Goal: Task Accomplishment & Management: Use online tool/utility

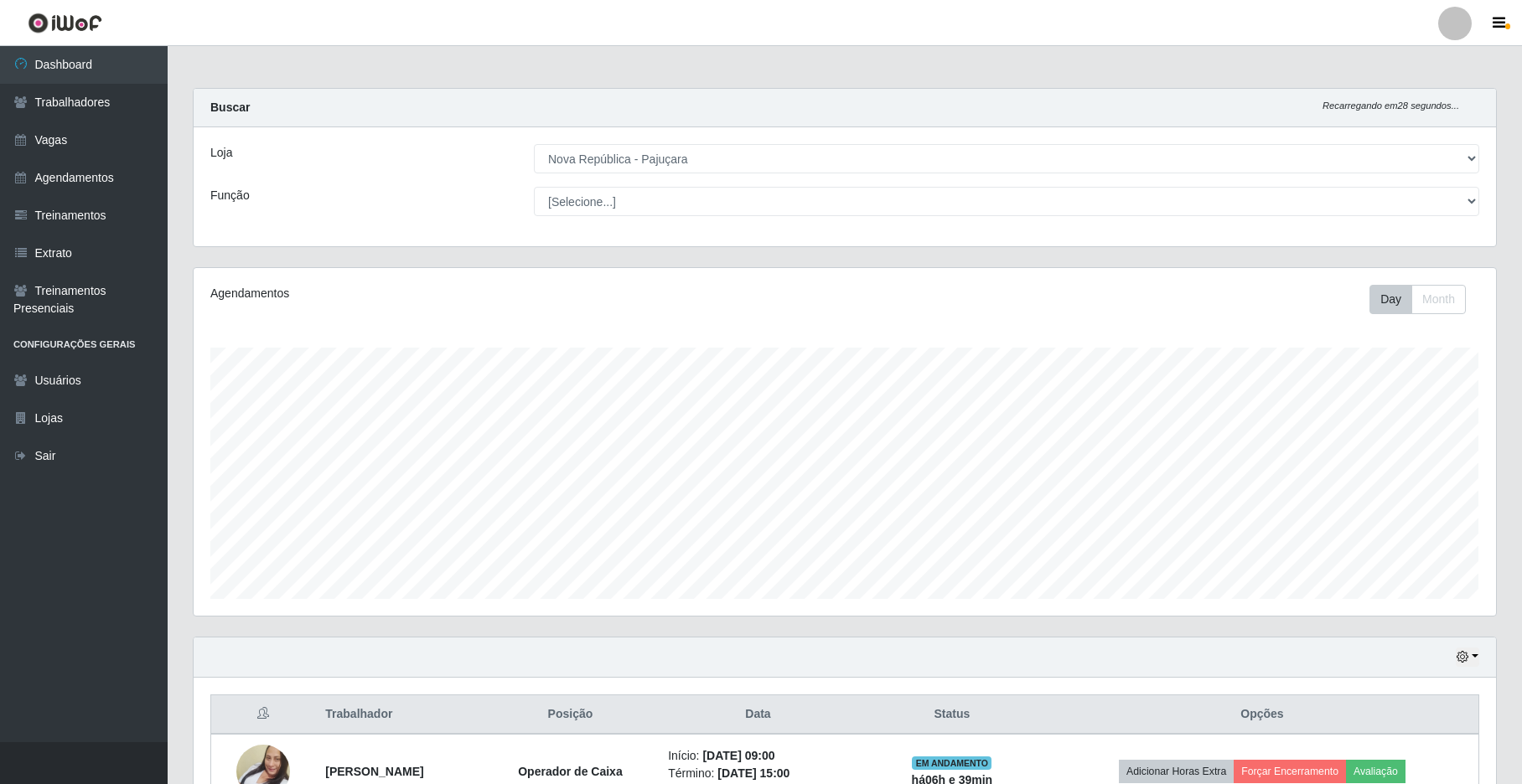
select select "65"
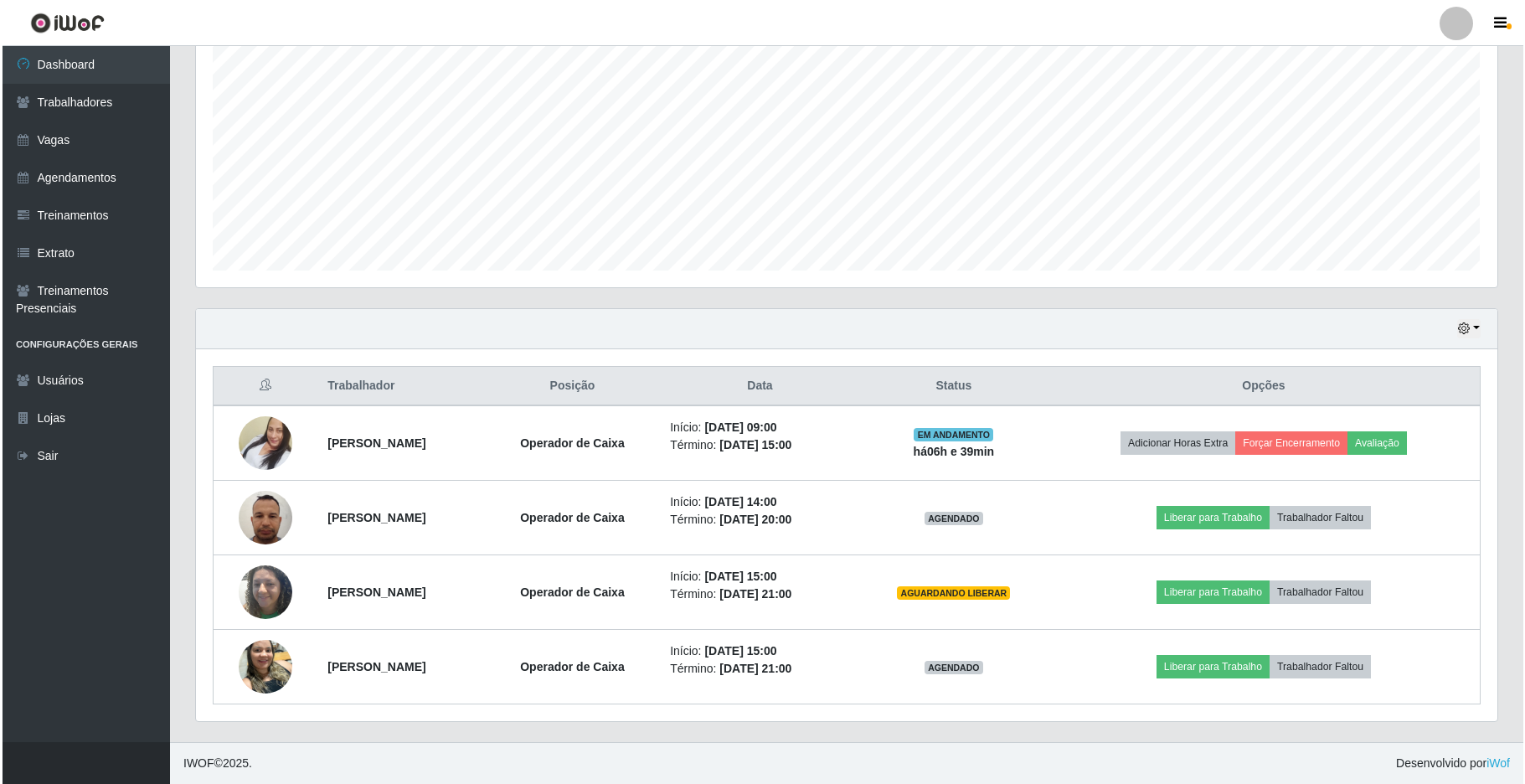
scroll to position [349, 1301]
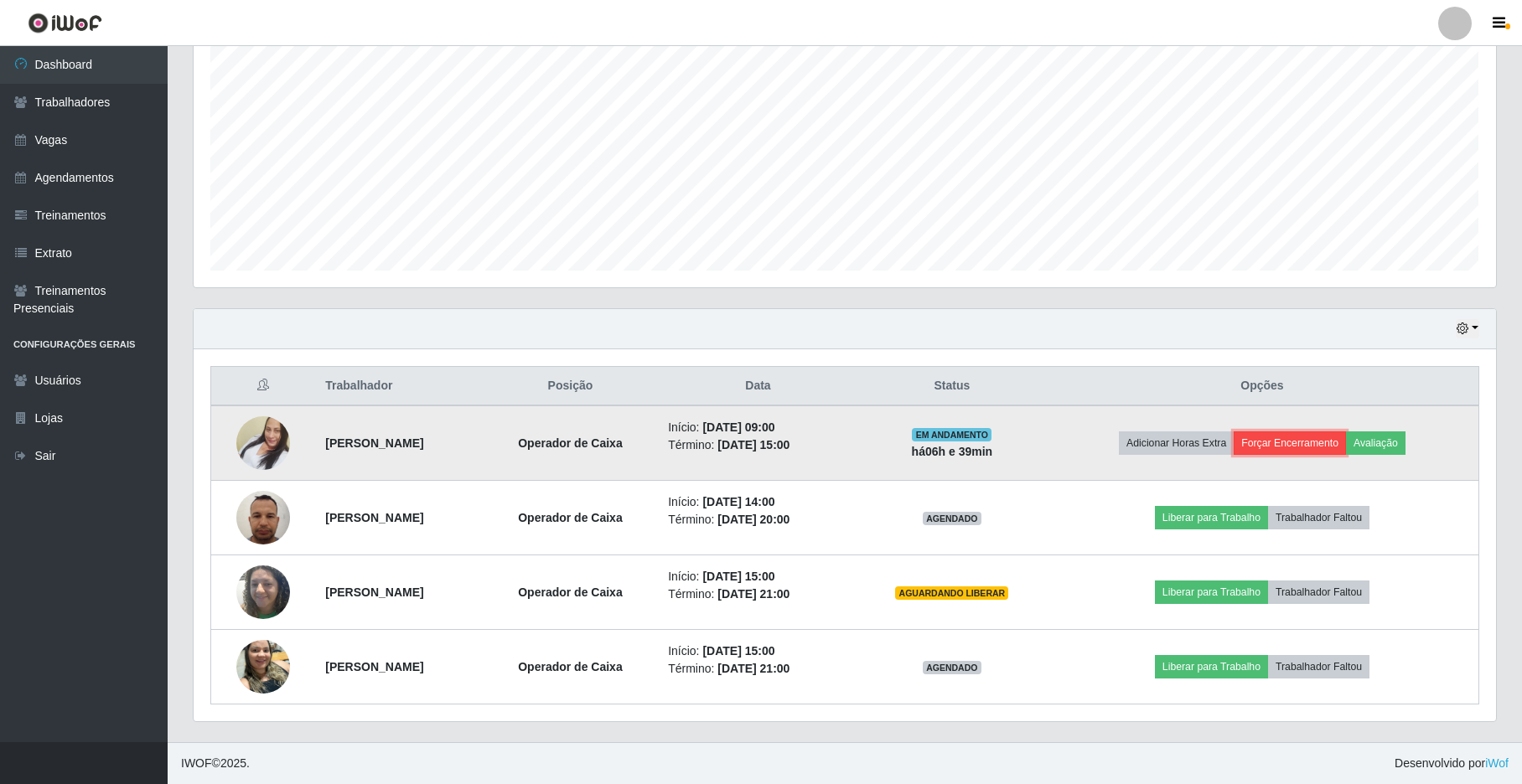
click at [1304, 444] on button "Forçar Encerramento" at bounding box center [1289, 442] width 112 height 23
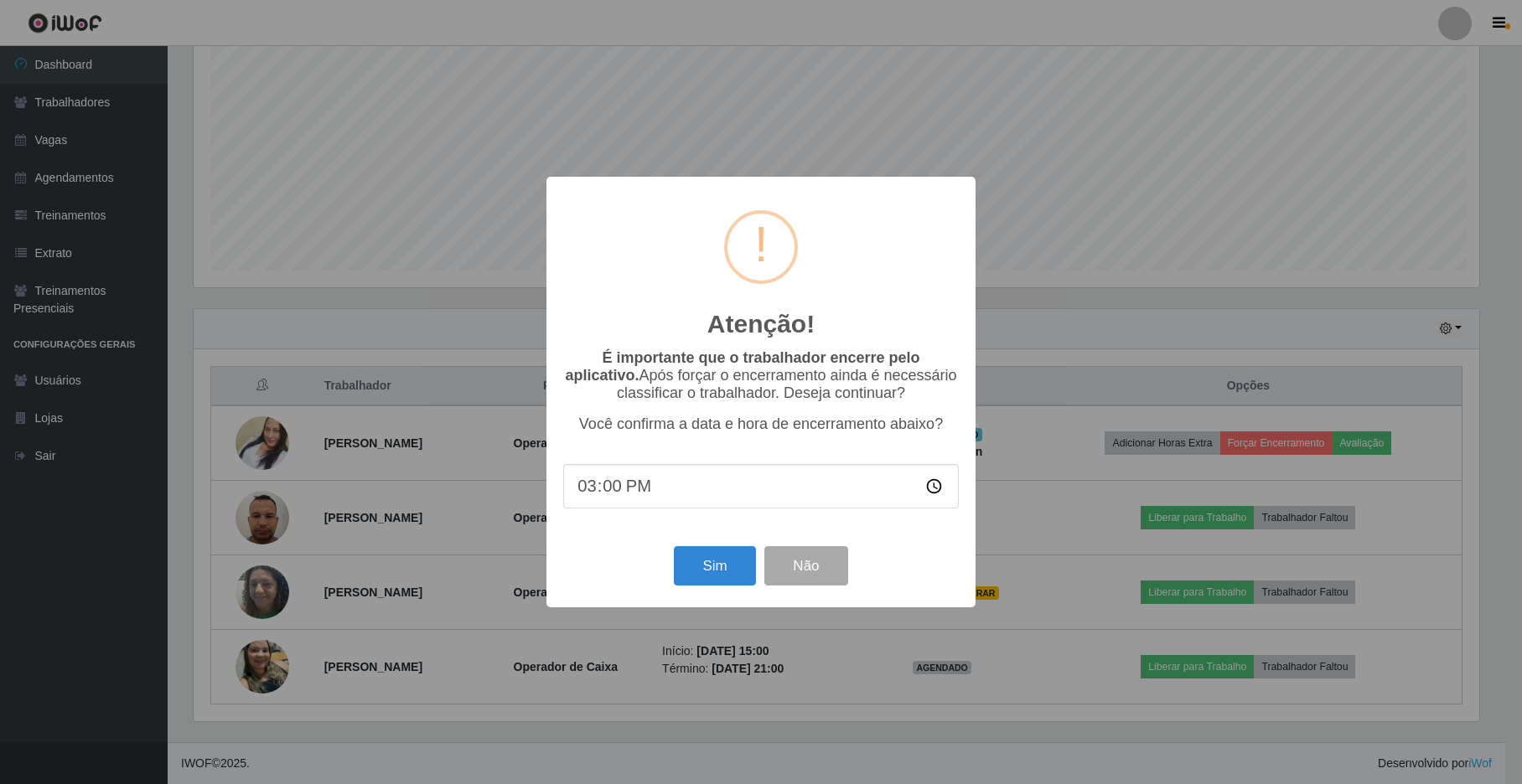
scroll to position [349, 1288]
click at [731, 573] on button "Sim" at bounding box center [717, 565] width 81 height 39
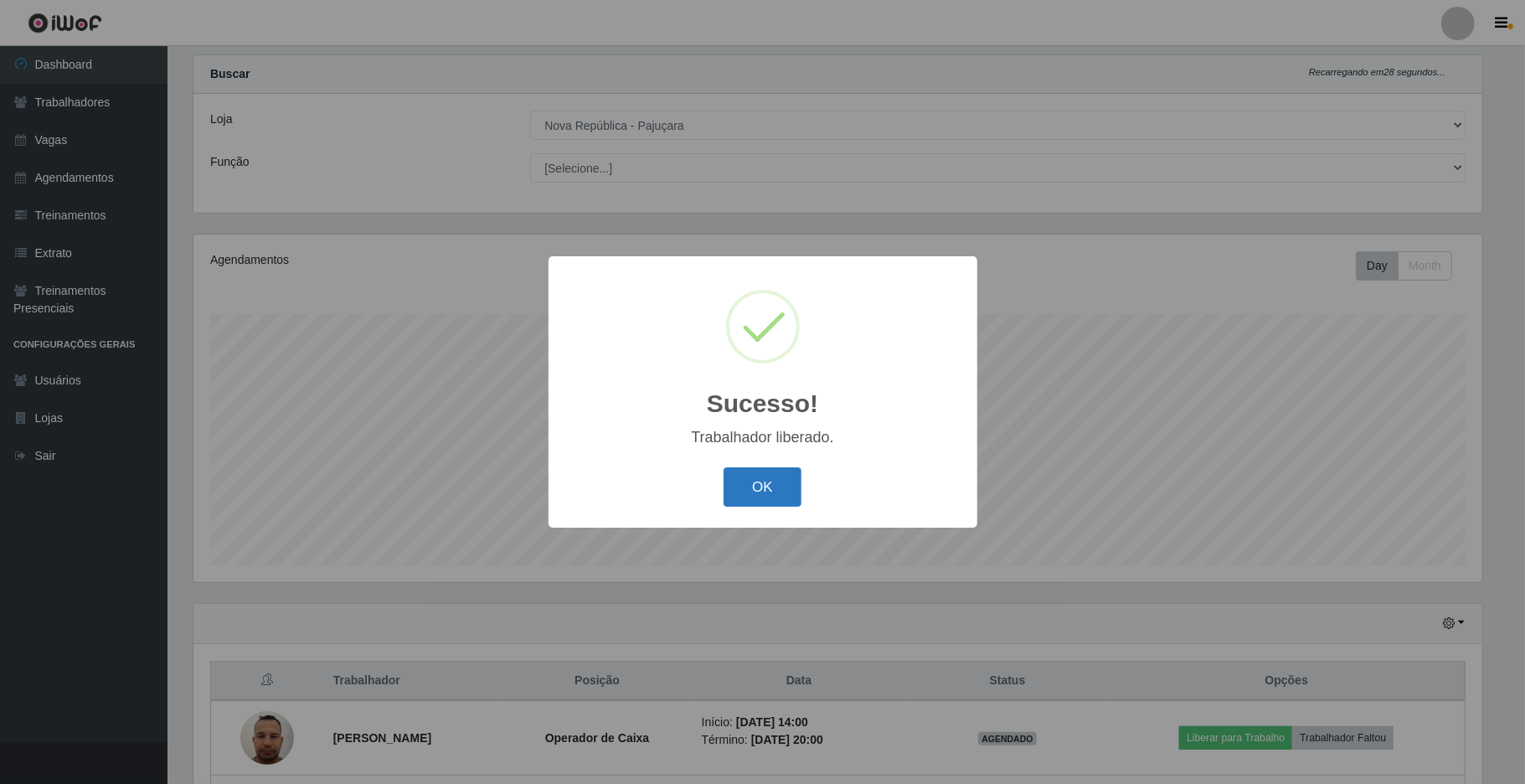
click at [766, 490] on button "OK" at bounding box center [763, 487] width 78 height 39
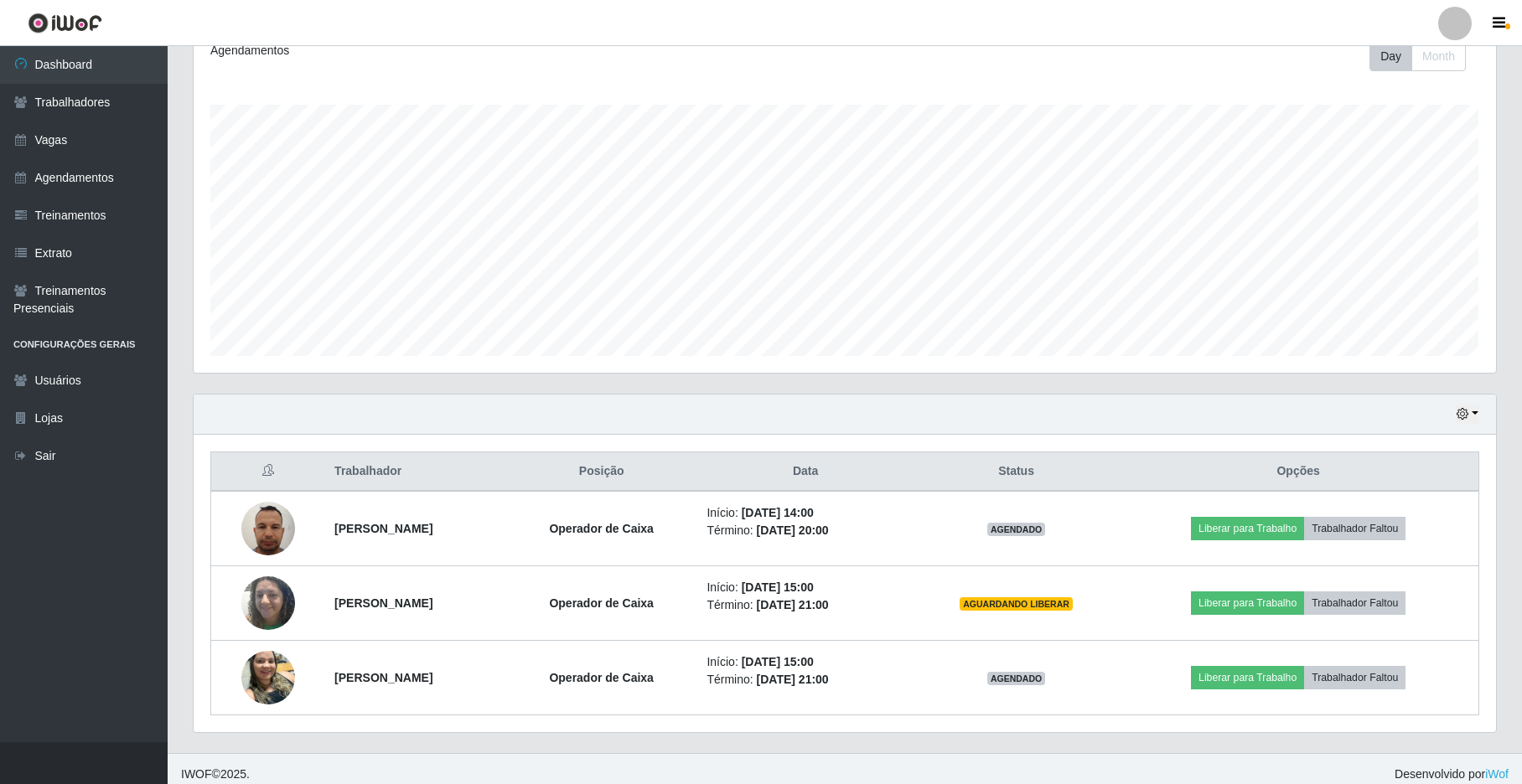
scroll to position [257, 0]
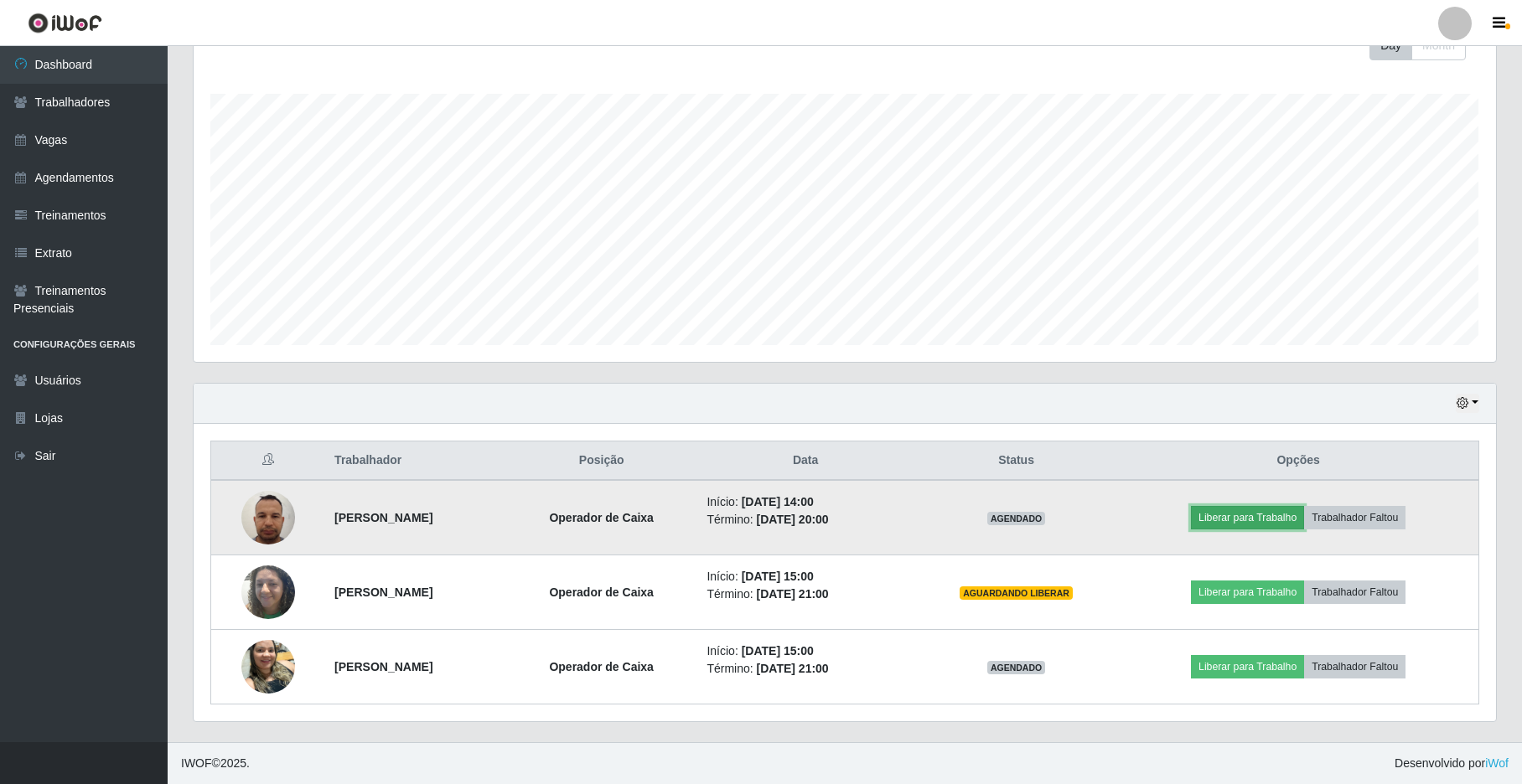
click at [1243, 510] on button "Liberar para Trabalho" at bounding box center [1248, 518] width 113 height 23
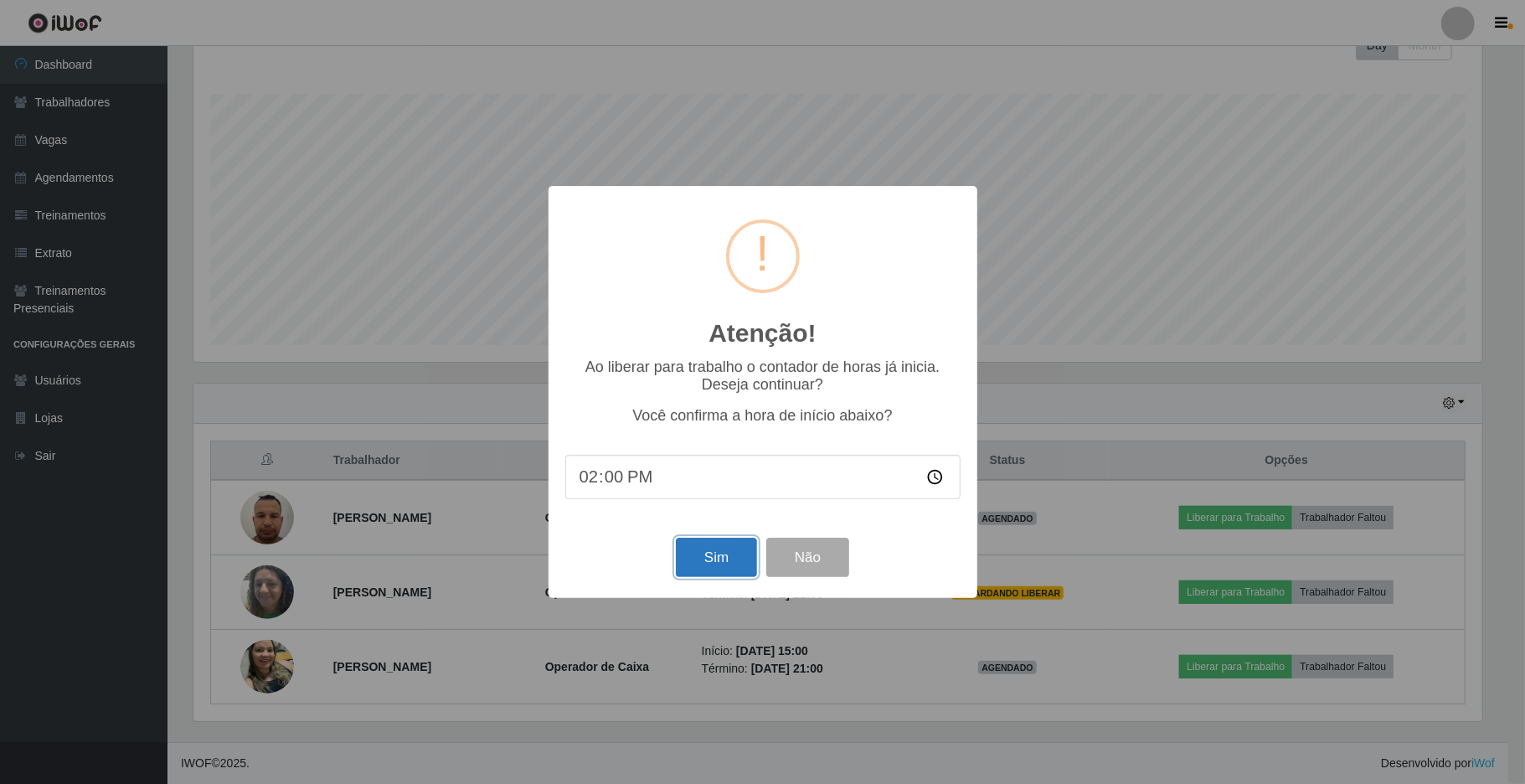
click at [717, 570] on button "Sim" at bounding box center [717, 557] width 81 height 39
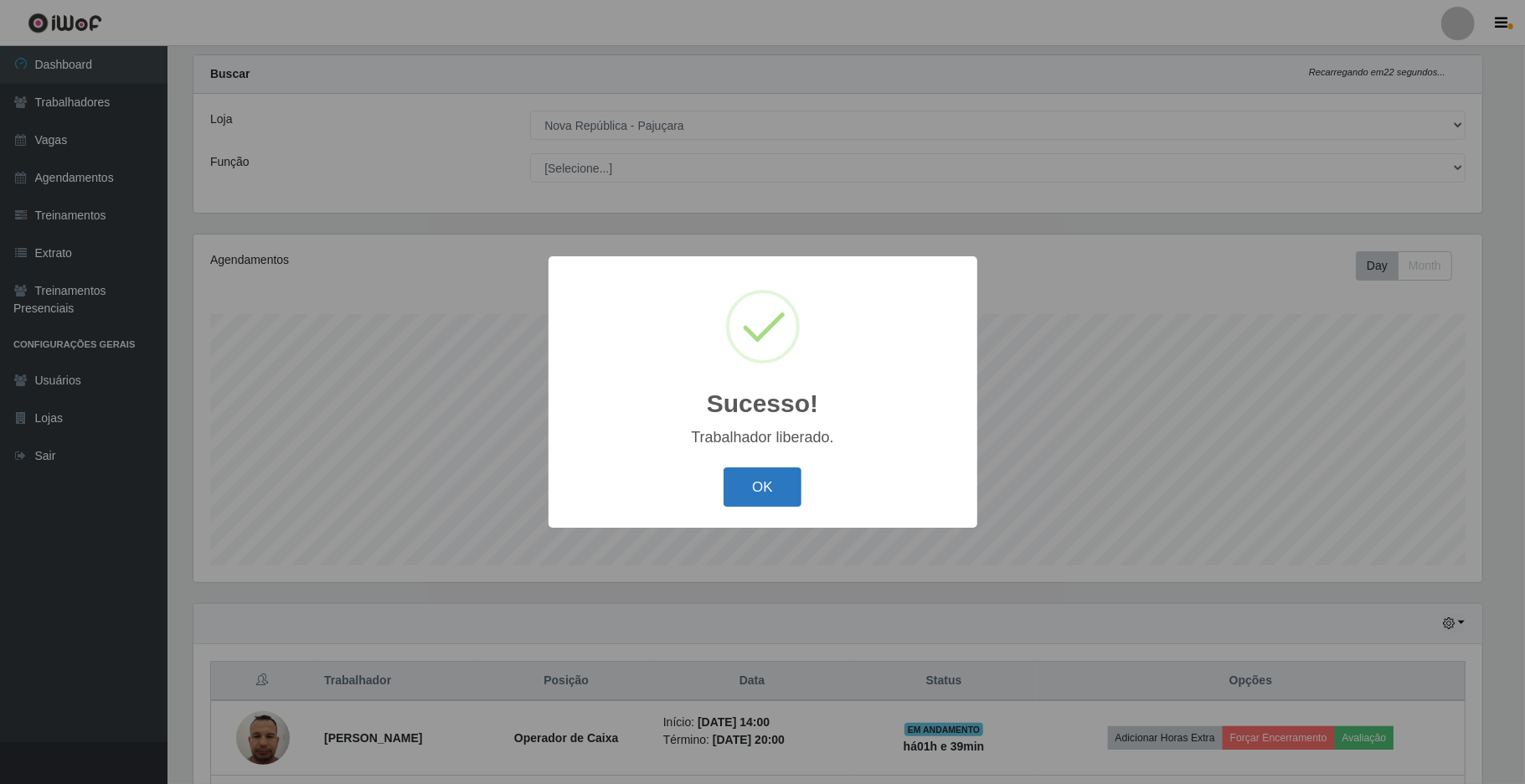
click at [752, 477] on button "OK" at bounding box center [763, 487] width 78 height 39
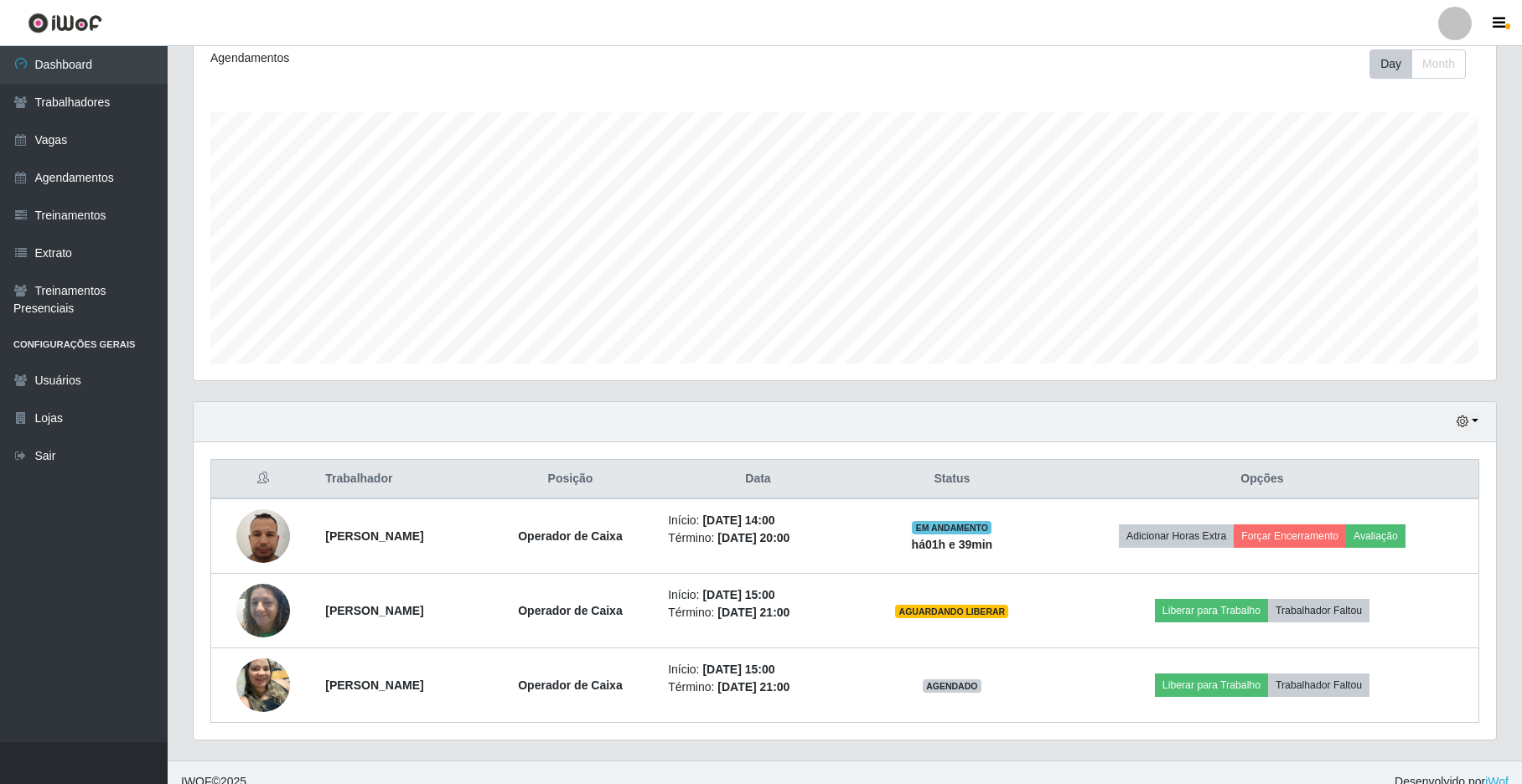
scroll to position [257, 0]
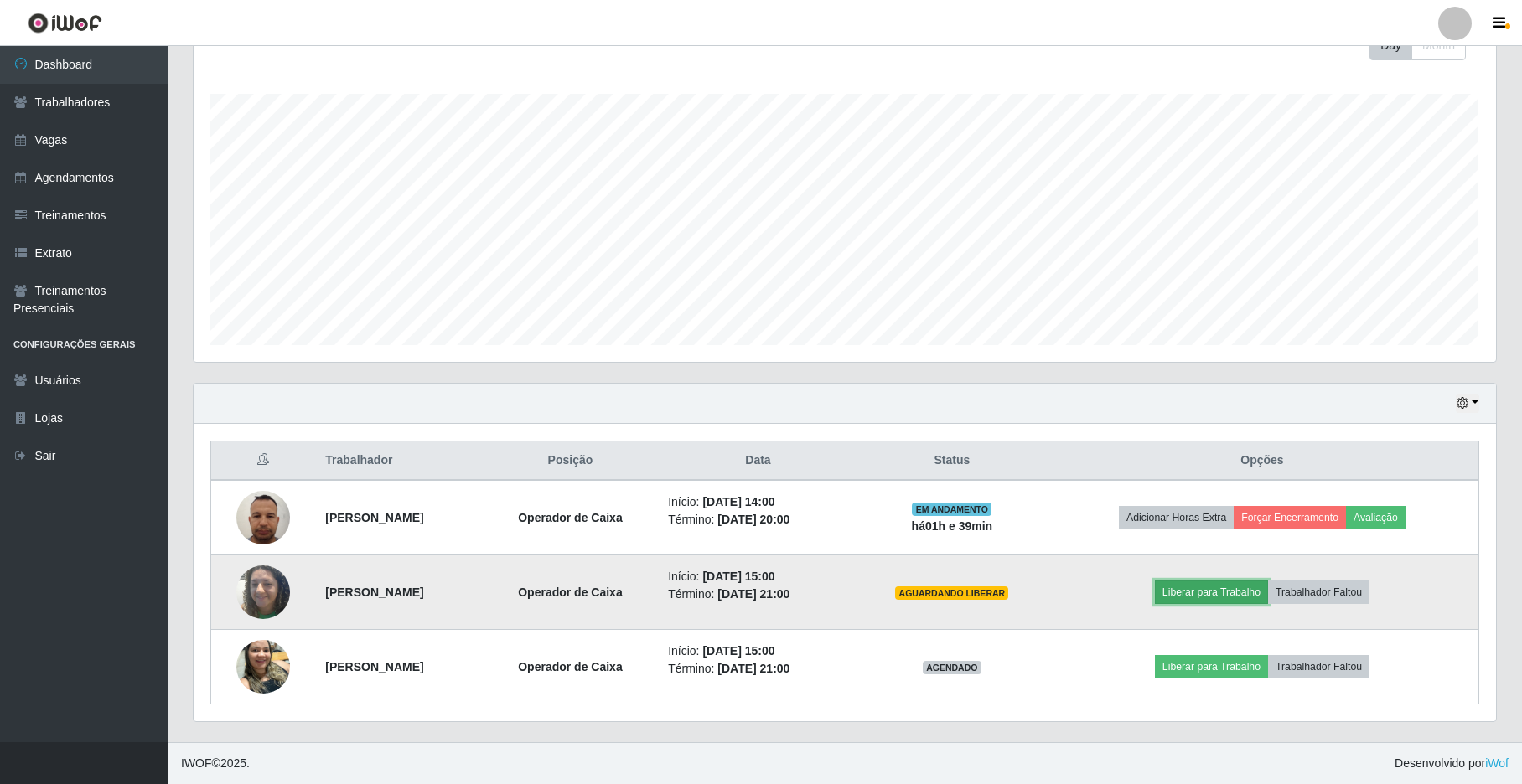
click at [1215, 594] on button "Liberar para Trabalho" at bounding box center [1211, 592] width 113 height 23
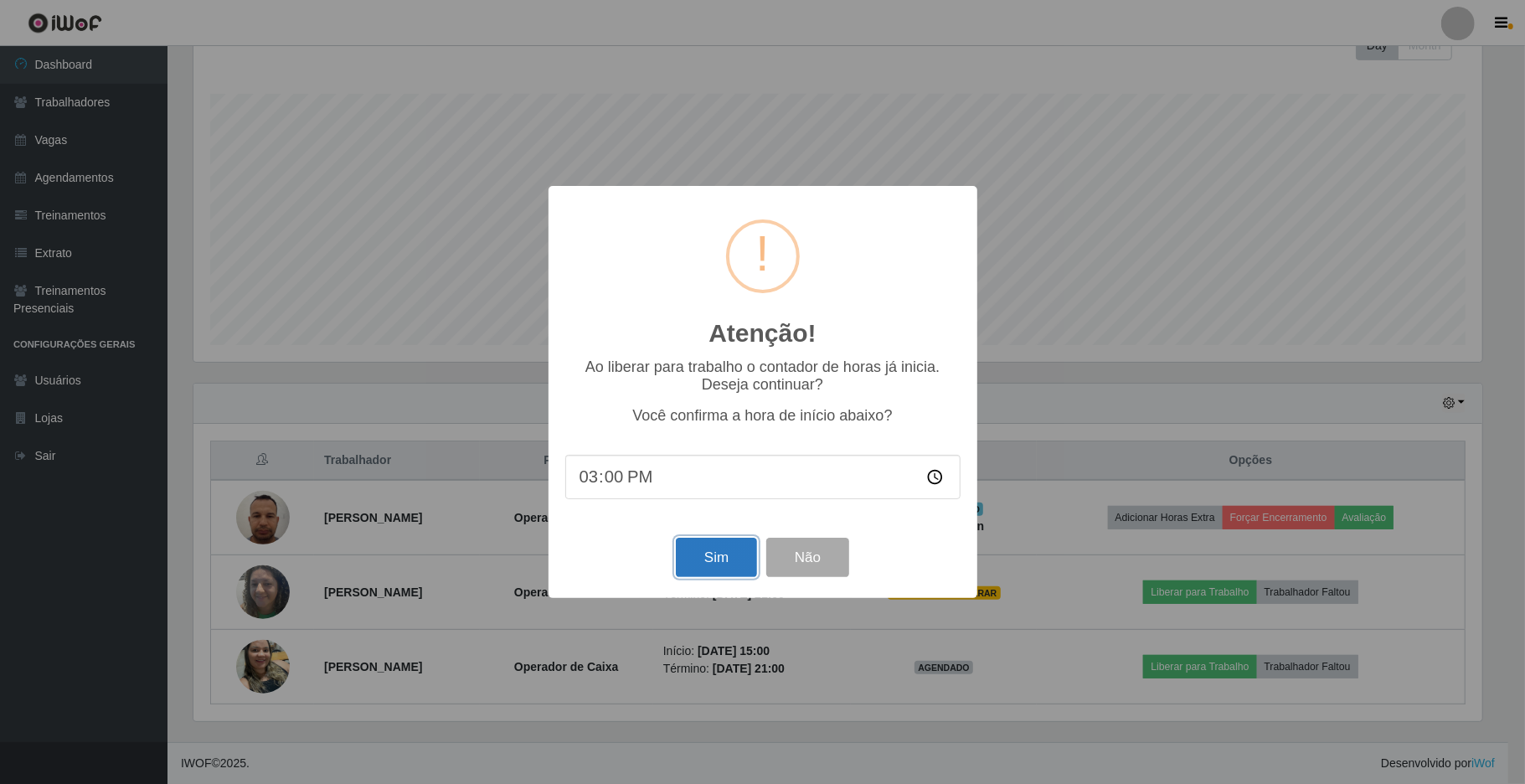
click at [719, 554] on button "Sim" at bounding box center [717, 557] width 81 height 39
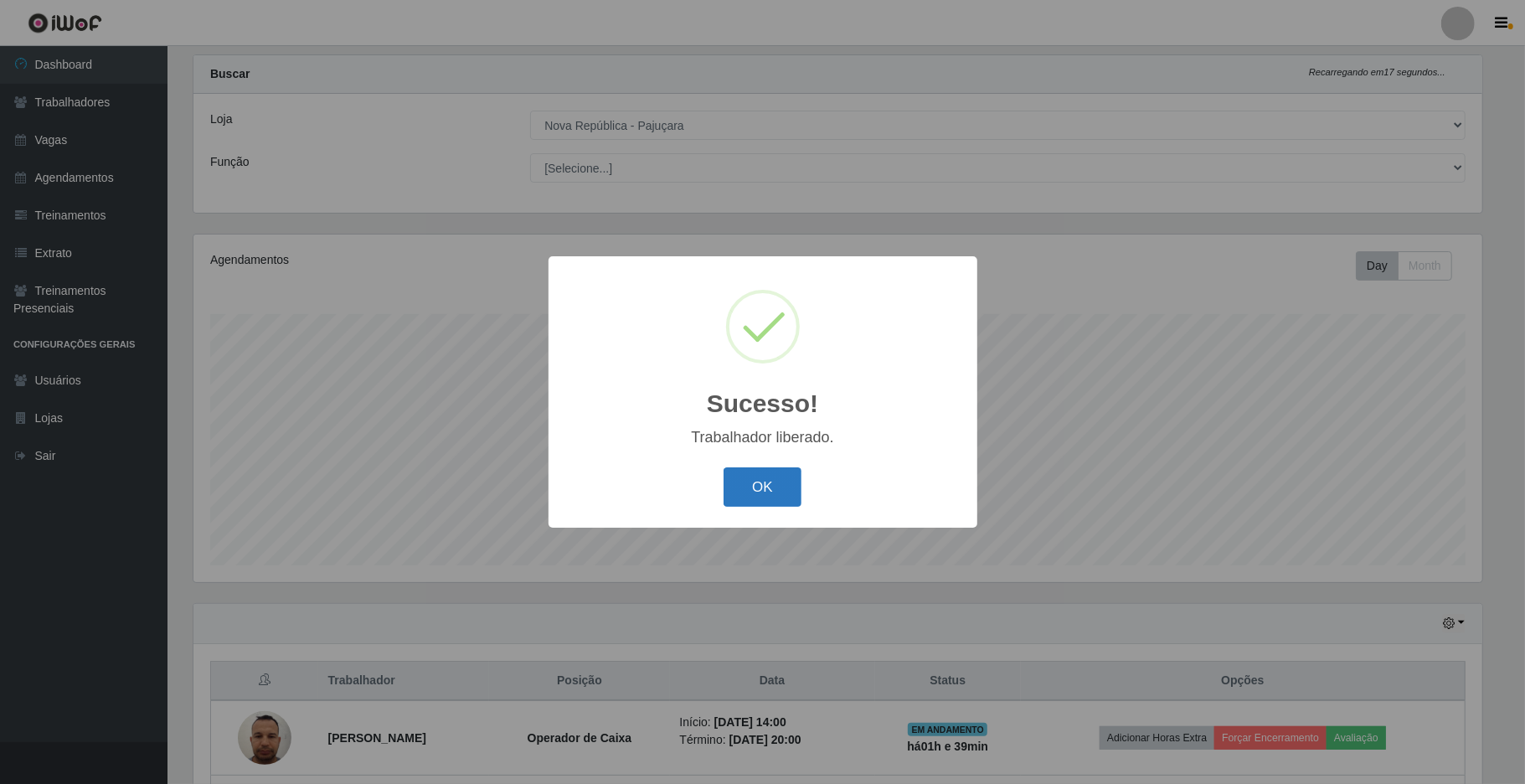
click at [764, 480] on button "OK" at bounding box center [763, 487] width 78 height 39
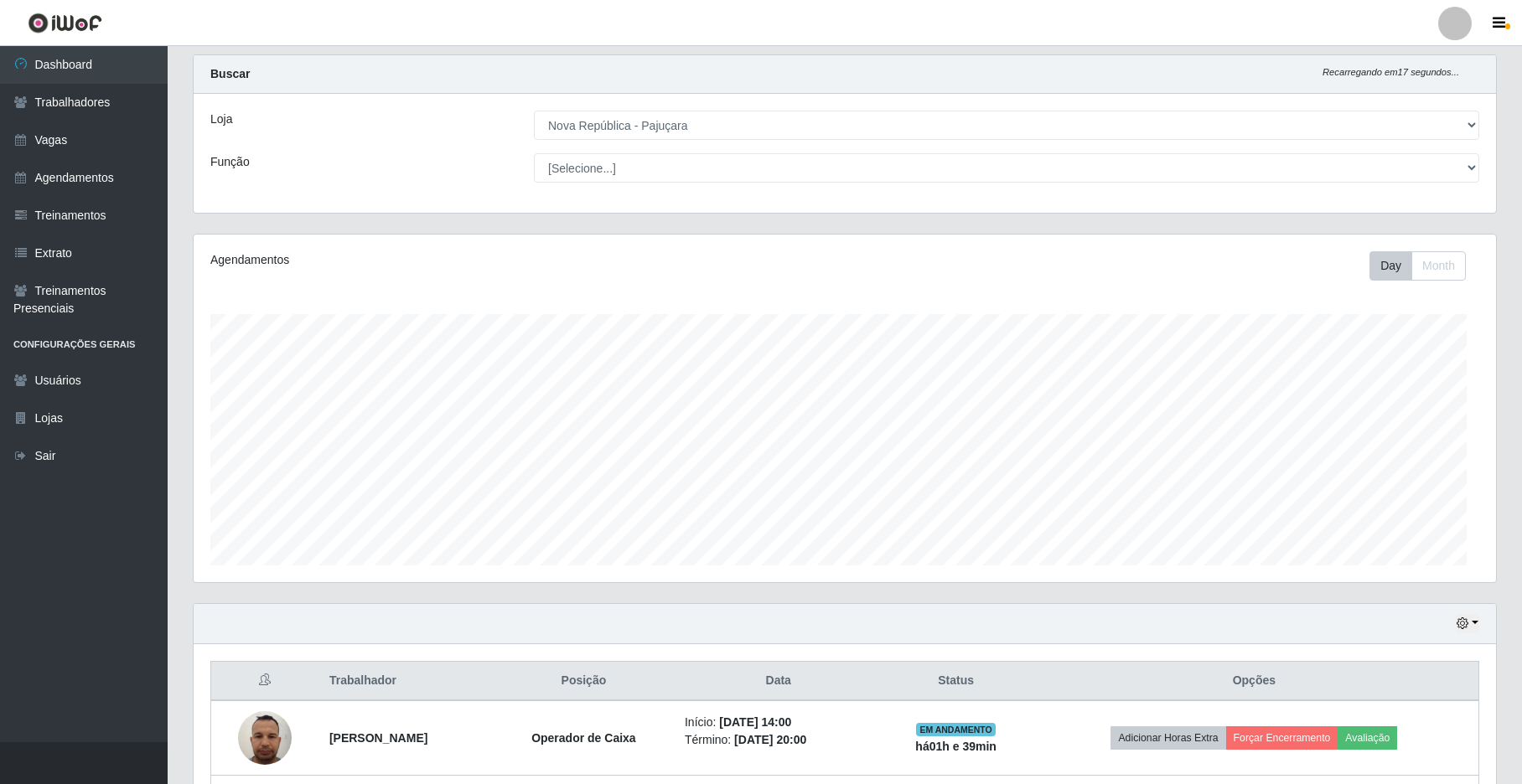
scroll to position [0, 0]
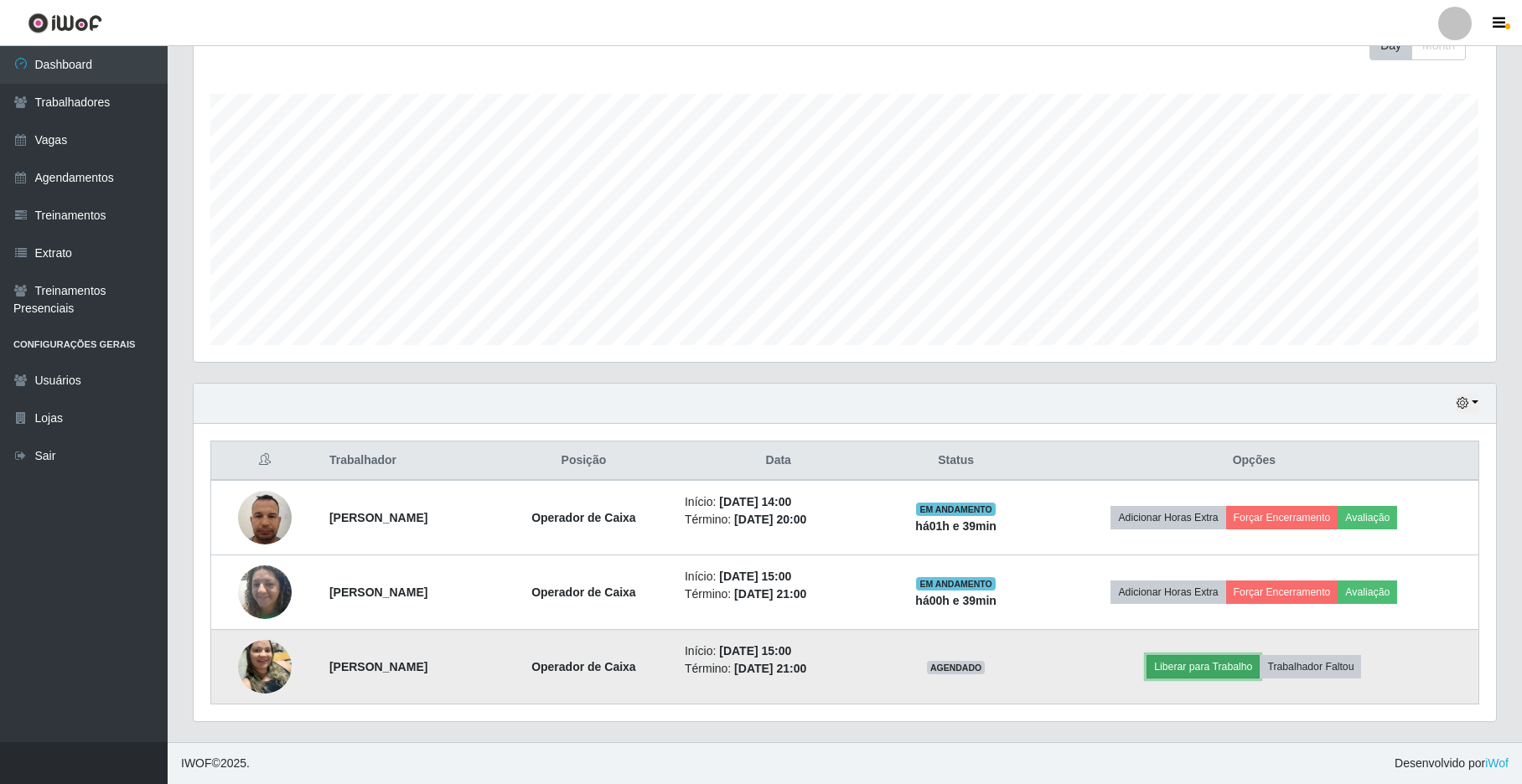
click at [1225, 672] on button "Liberar para Trabalho" at bounding box center [1203, 666] width 113 height 23
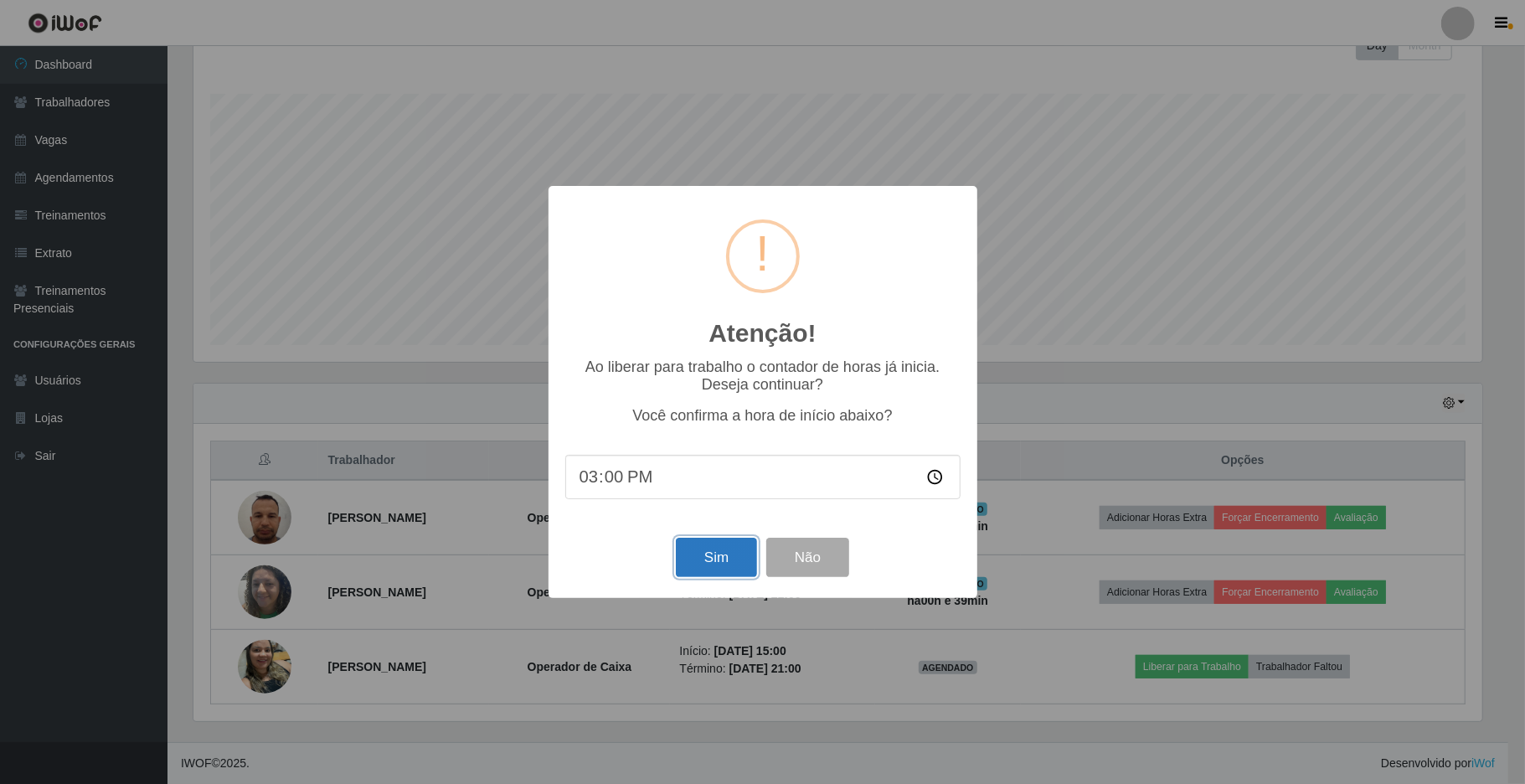
click at [688, 563] on button "Sim" at bounding box center [717, 557] width 81 height 39
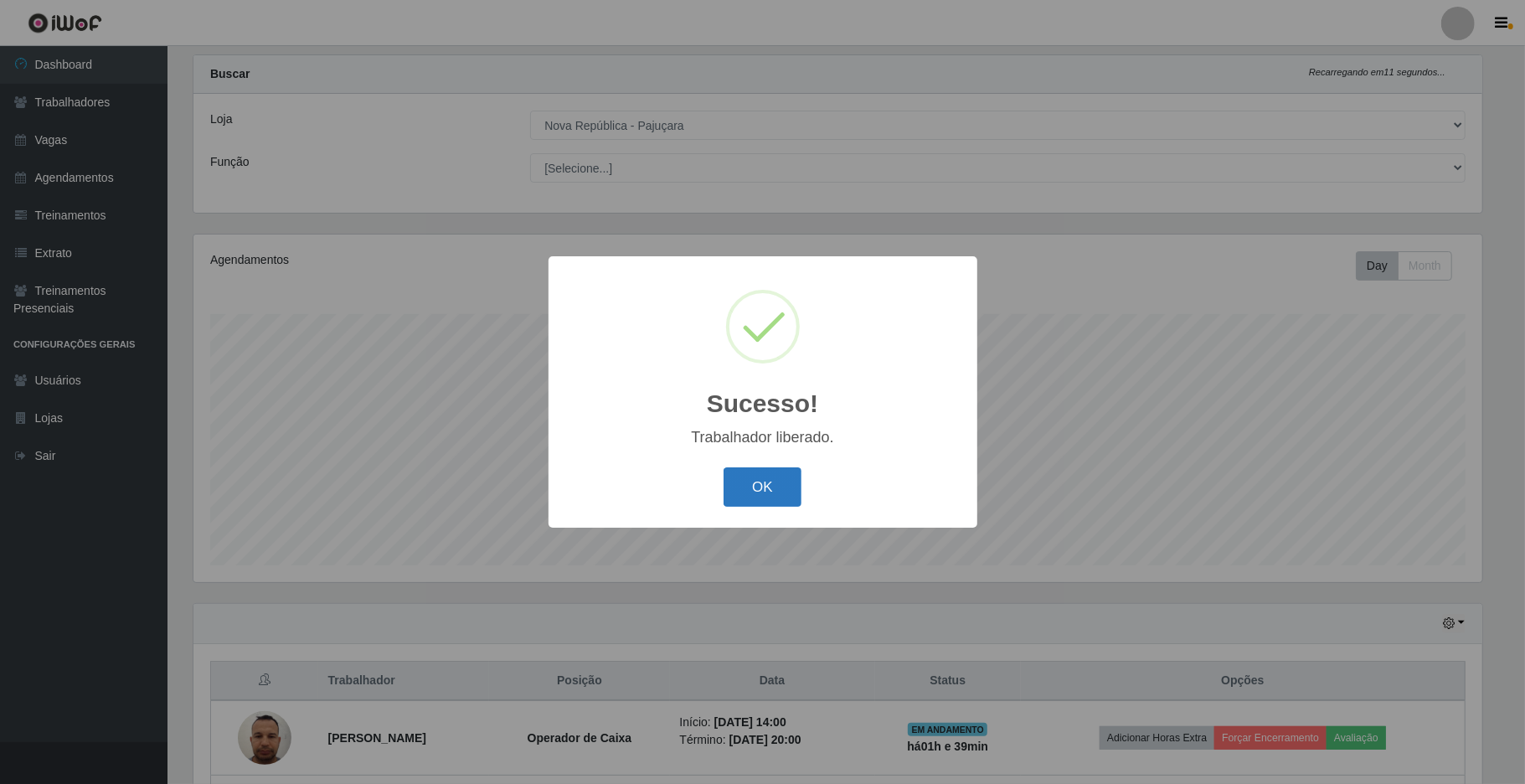
click at [766, 480] on button "OK" at bounding box center [763, 487] width 78 height 39
